Goal: Check status: Check status

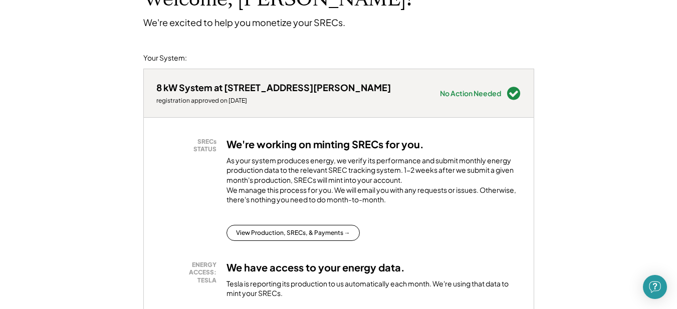
scroll to position [100, 0]
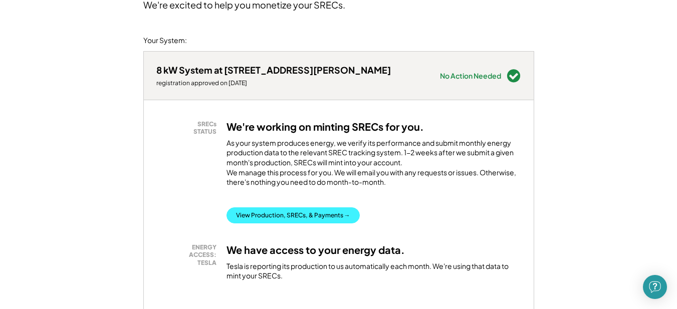
click at [311, 223] on button "View Production, SRECs, & Payments →" at bounding box center [292, 215] width 133 height 16
